Goal: Task Accomplishment & Management: Use online tool/utility

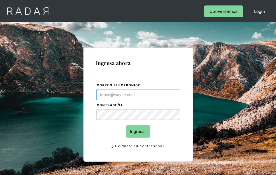
type input "[EMAIL_ADDRESS][PERSON_NAME][DOMAIN_NAME]"
click at [138, 131] on input "Ingresar" at bounding box center [138, 131] width 24 height 12
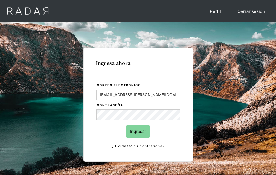
click at [138, 131] on input "Ingresar" at bounding box center [138, 131] width 24 height 12
